Goal: Task Accomplishment & Management: Use online tool/utility

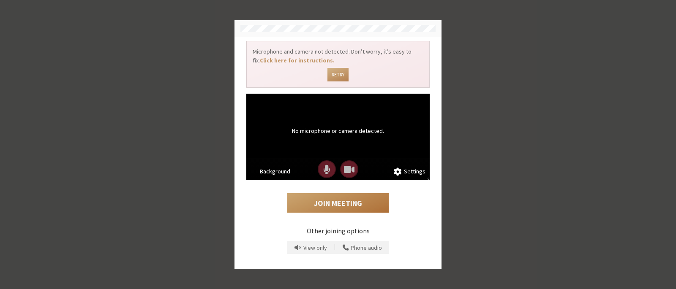
click at [341, 205] on button "Join Meeting" at bounding box center [337, 203] width 101 height 19
